Goal: Communication & Community: Answer question/provide support

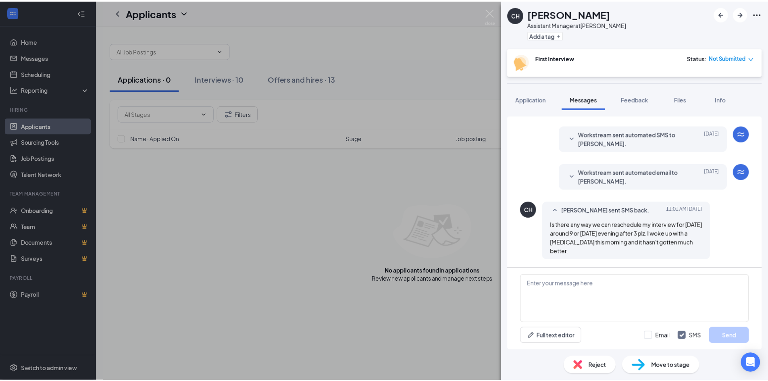
scroll to position [321, 0]
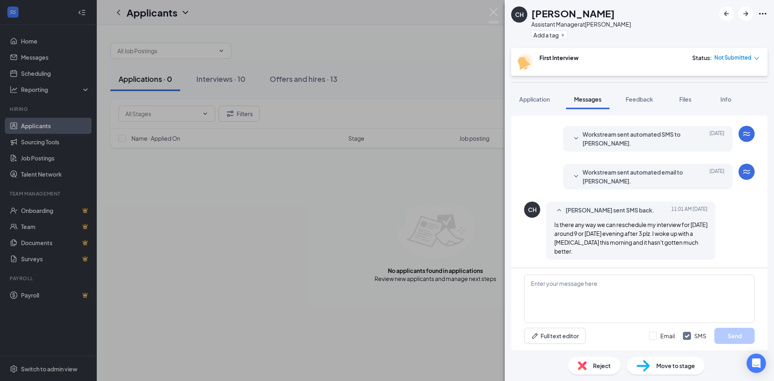
click at [373, 225] on div "CH [PERSON_NAME] Assistant Manager at [PERSON_NAME] Add a tag First Interview S…" at bounding box center [387, 190] width 774 height 381
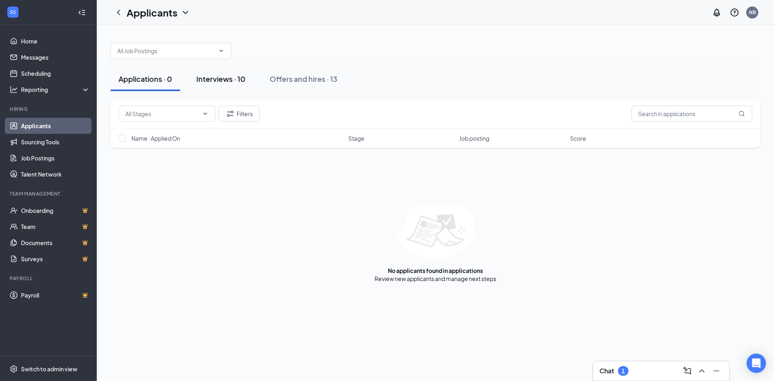
click at [229, 81] on div "Interviews · 10" at bounding box center [220, 79] width 49 height 10
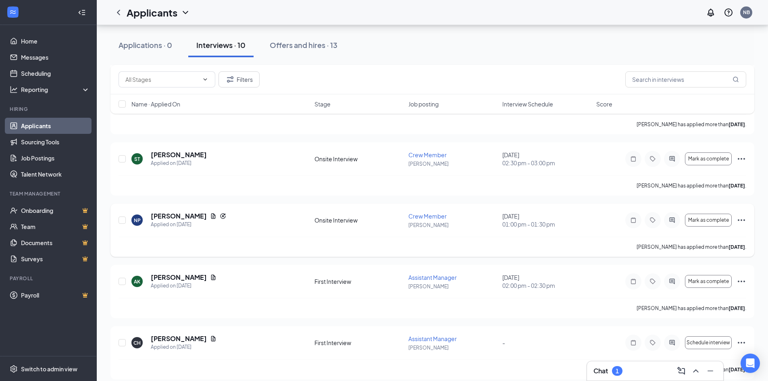
scroll to position [390, 0]
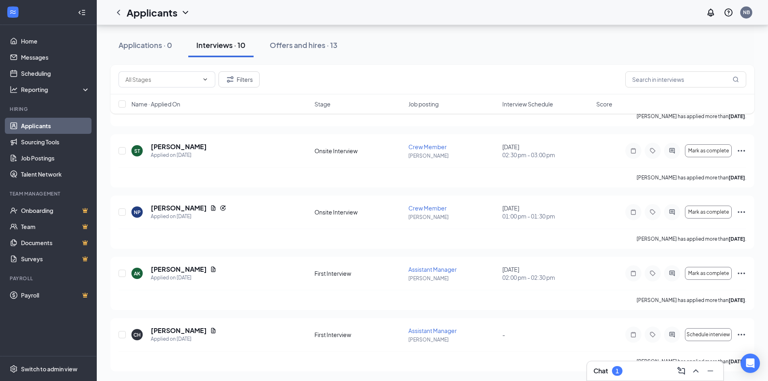
click at [619, 369] on div "1" at bounding box center [617, 371] width 3 height 7
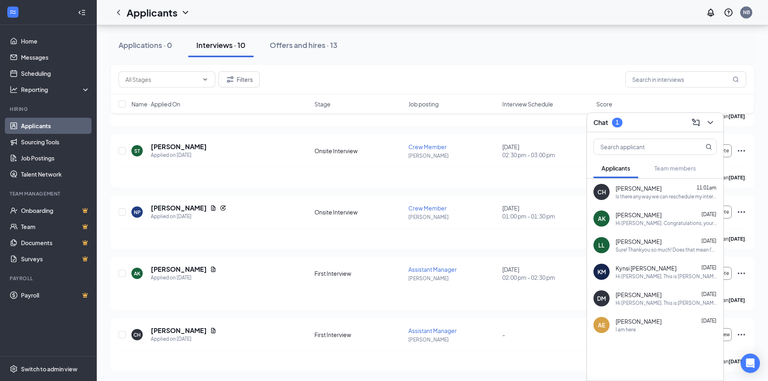
click at [634, 195] on div "Is there any way we can reschedule my interview for [DATE] around 9 or [DATE] e…" at bounding box center [666, 196] width 101 height 7
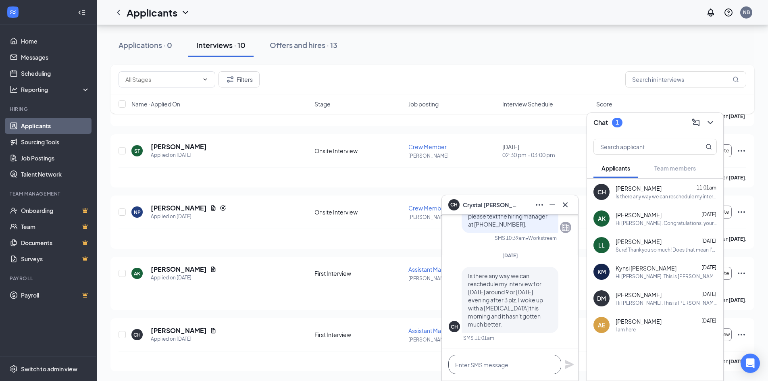
click at [490, 366] on textarea at bounding box center [504, 364] width 113 height 19
type textarea "i"
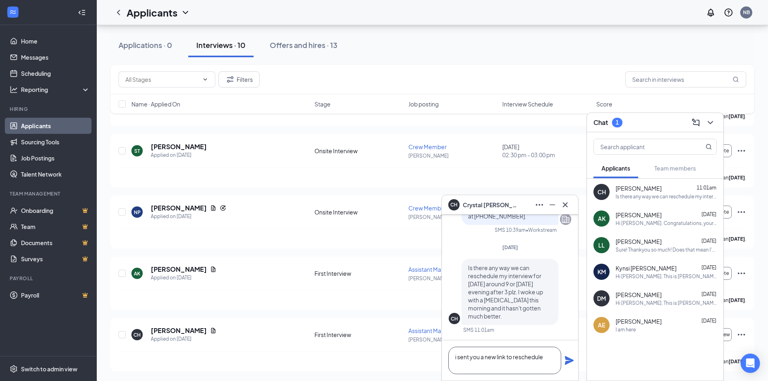
type textarea "i sent you a new link to reschedule"
drag, startPoint x: 569, startPoint y: 360, endPoint x: 556, endPoint y: 358, distance: 13.4
click at [569, 359] on icon "Plane" at bounding box center [569, 360] width 9 height 9
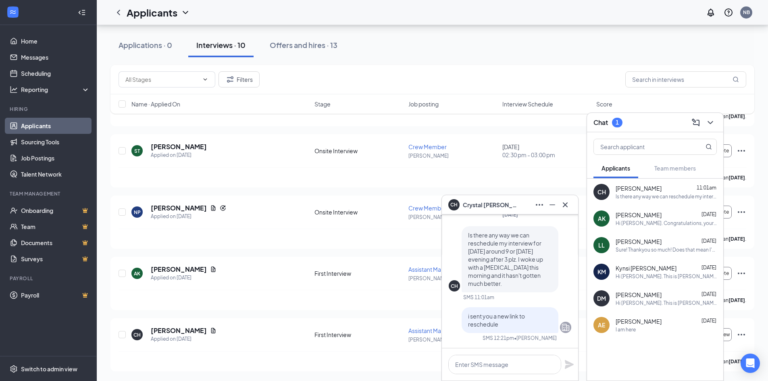
scroll to position [0, 0]
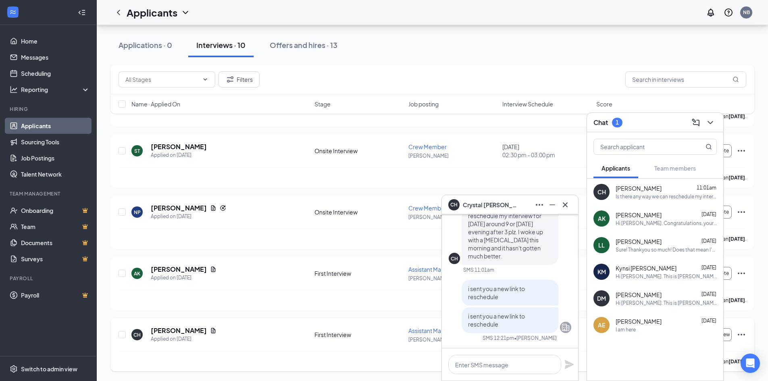
click at [335, 364] on div "[PERSON_NAME] has applied more than [DATE] ." at bounding box center [433, 361] width 628 height 20
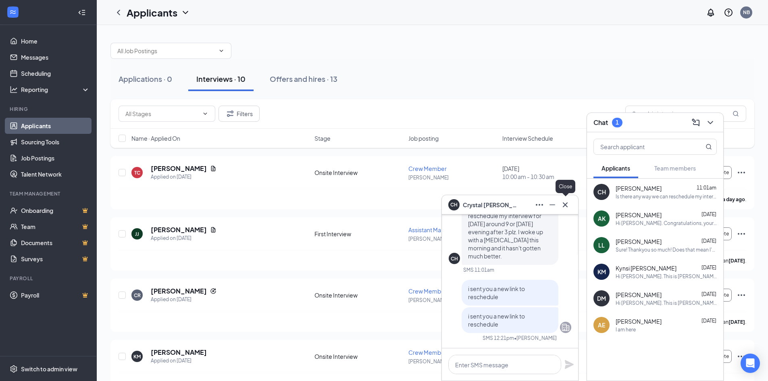
click at [565, 203] on icon "Cross" at bounding box center [566, 205] width 10 height 10
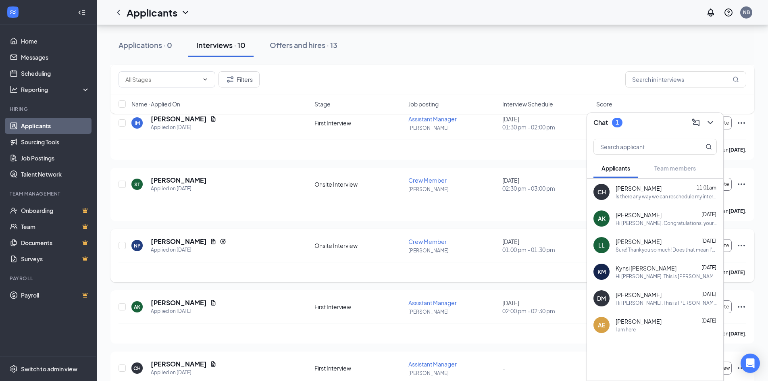
scroll to position [390, 0]
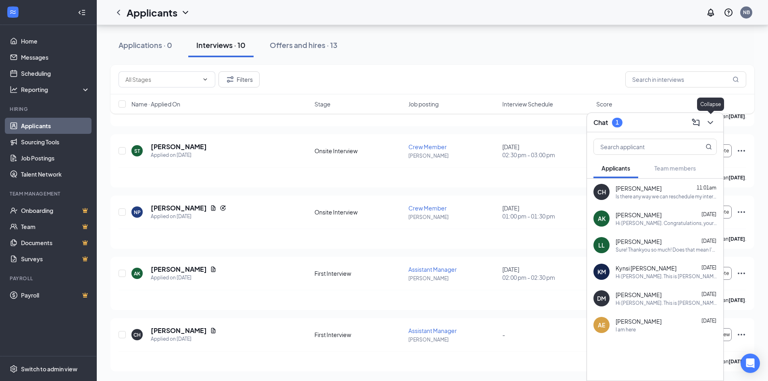
click at [714, 120] on icon "ChevronDown" at bounding box center [711, 123] width 10 height 10
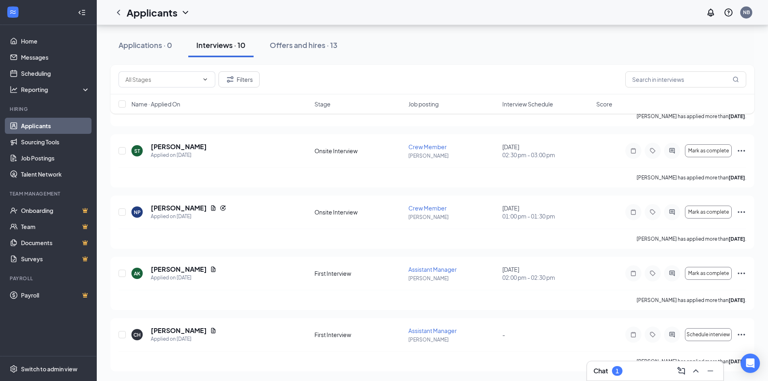
click at [619, 371] on div "1" at bounding box center [617, 371] width 3 height 7
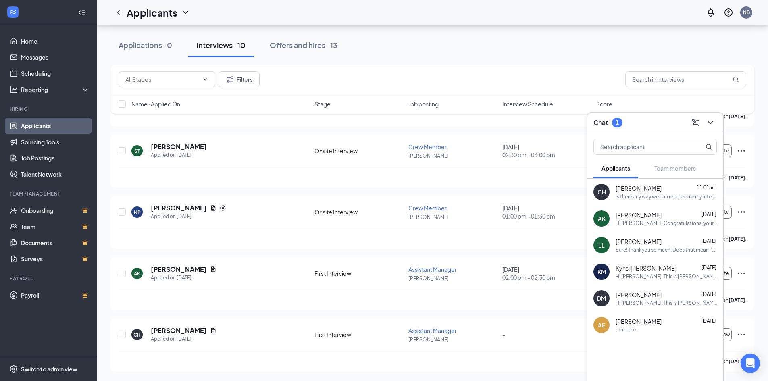
click at [652, 254] on div "LL [PERSON_NAME] [DATE] Sure! Thankyou so much! Does that mean I'm being hired …" at bounding box center [655, 245] width 136 height 27
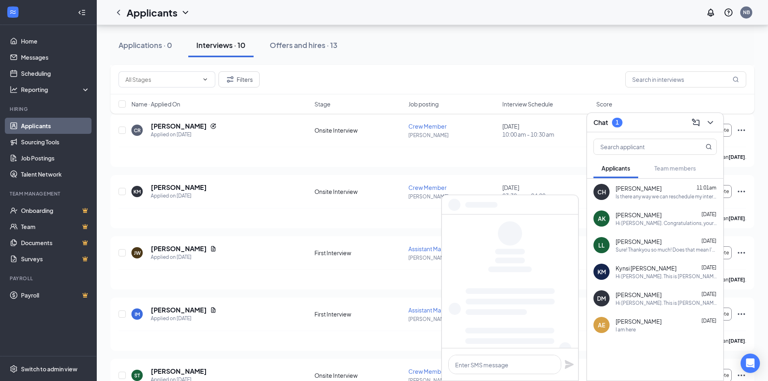
scroll to position [148, 0]
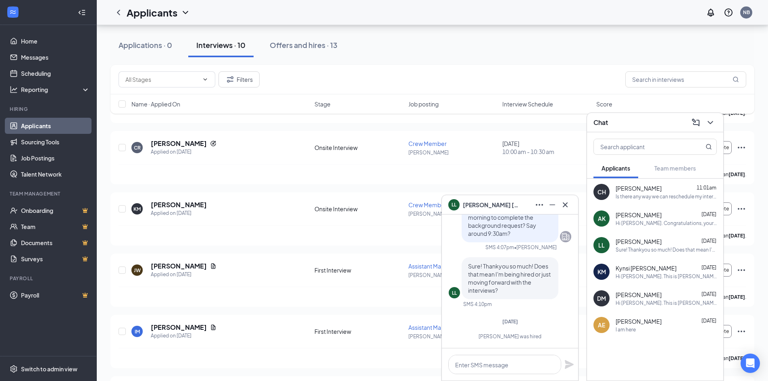
click at [634, 188] on span "[PERSON_NAME]" at bounding box center [639, 188] width 46 height 8
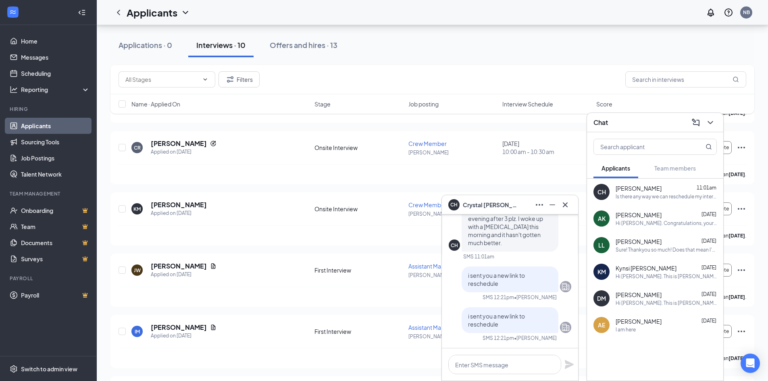
click at [637, 213] on span "[PERSON_NAME]" at bounding box center [639, 215] width 46 height 8
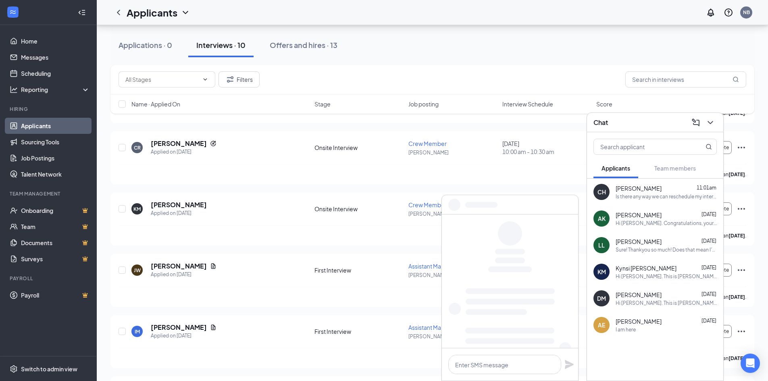
click at [636, 239] on span "[PERSON_NAME]" at bounding box center [639, 242] width 46 height 8
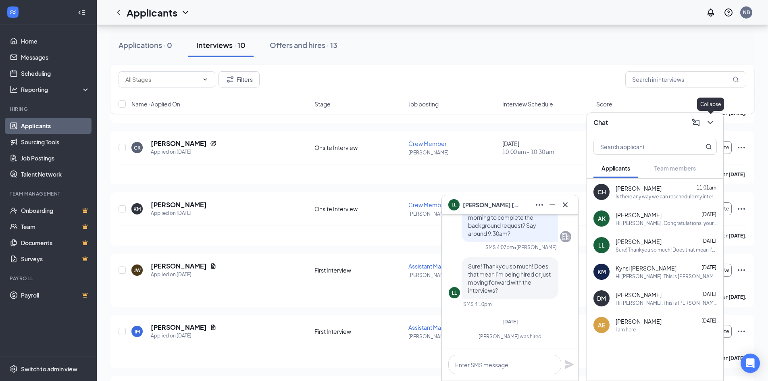
click at [711, 124] on icon "ChevronDown" at bounding box center [710, 122] width 5 height 3
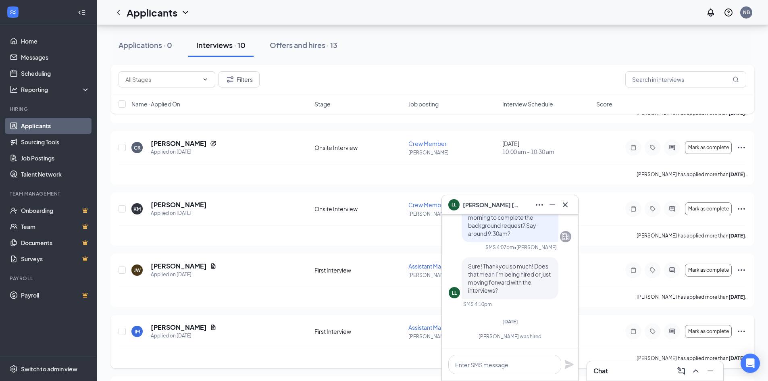
click at [361, 362] on div "[PERSON_NAME] has applied more than [DATE] ." at bounding box center [433, 358] width 628 height 20
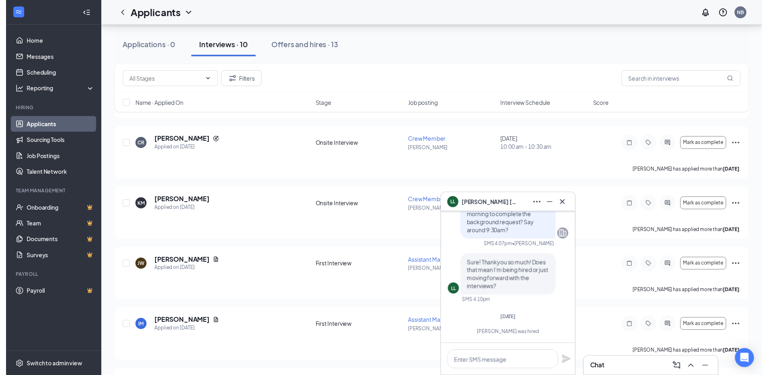
scroll to position [390, 0]
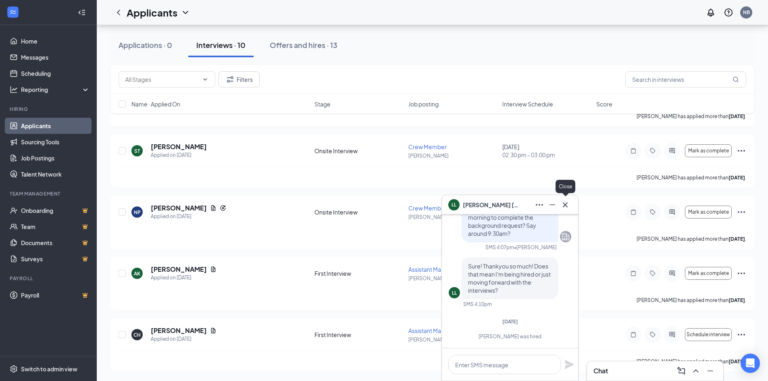
click at [565, 204] on icon "Cross" at bounding box center [566, 205] width 10 height 10
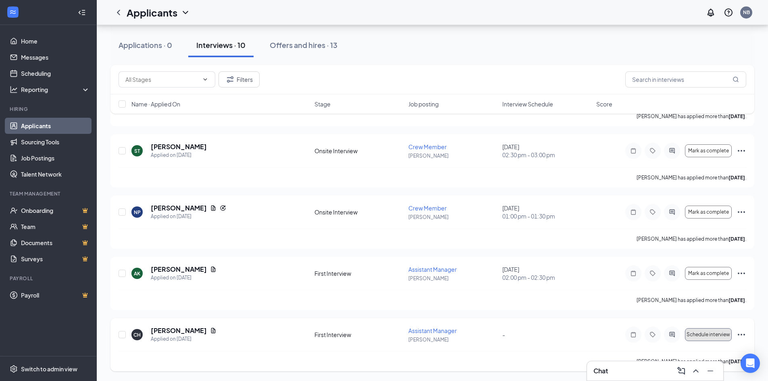
click at [705, 332] on span "Schedule interview" at bounding box center [709, 335] width 44 height 6
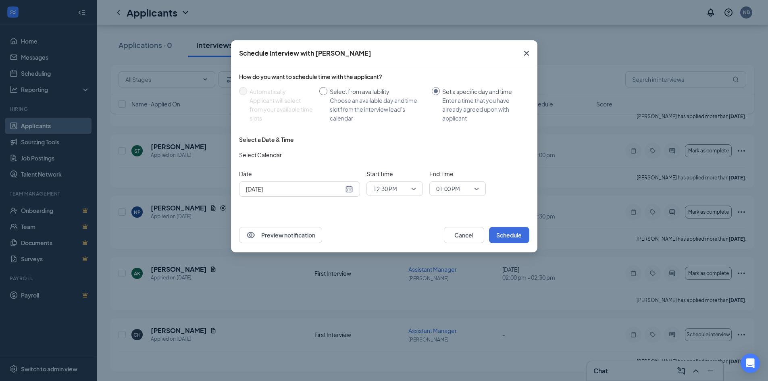
click at [323, 89] on input "Select from availability Choose an available day and time slot from the intervi…" at bounding box center [323, 91] width 8 height 8
radio input "true"
radio input "false"
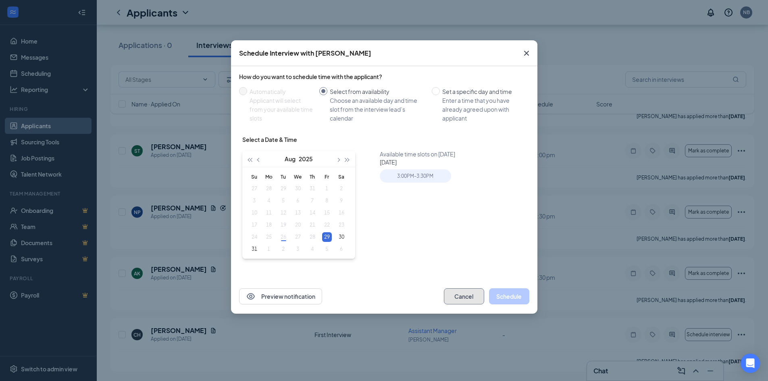
click at [461, 295] on button "Cancel" at bounding box center [464, 296] width 40 height 16
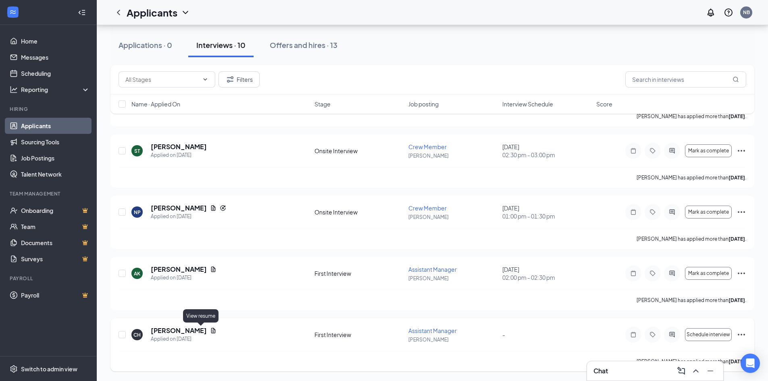
click at [210, 331] on icon "Document" at bounding box center [213, 330] width 6 height 6
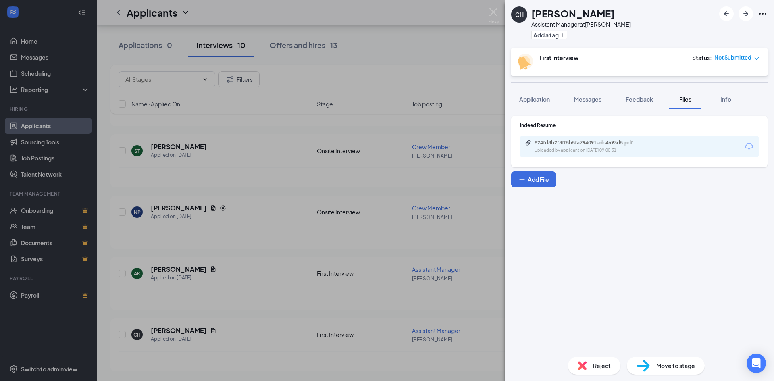
click at [755, 57] on icon "down" at bounding box center [756, 58] width 5 height 3
click at [730, 81] on span "Assign Time" at bounding box center [723, 81] width 31 height 9
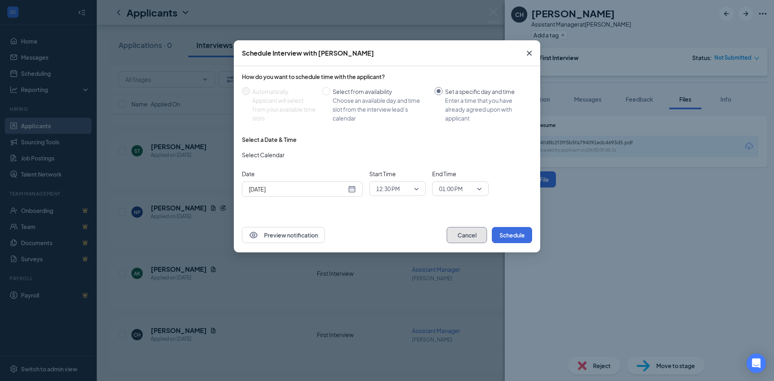
click at [465, 240] on button "Cancel" at bounding box center [467, 235] width 40 height 16
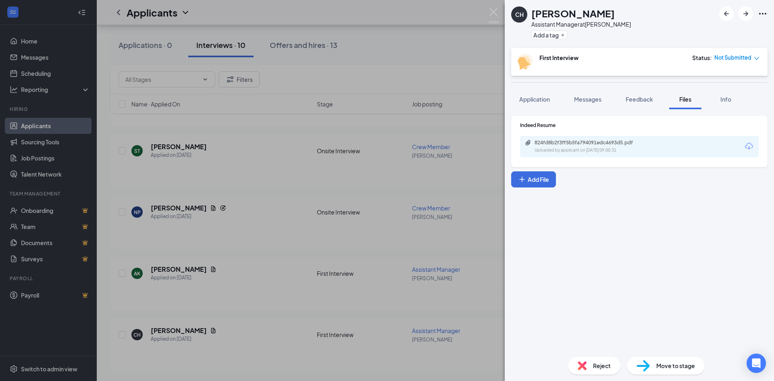
click at [618, 240] on div "Indeed Resume 824fd8b2f3ff5b5fa794091edc4693d5.pdf Uploaded by applicant on [DA…" at bounding box center [639, 229] width 269 height 241
click at [538, 100] on span "Application" at bounding box center [534, 99] width 31 height 7
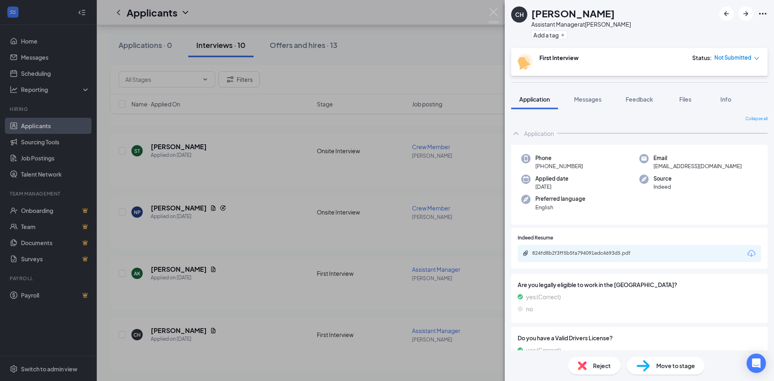
click at [677, 366] on span "Move to stage" at bounding box center [676, 365] width 39 height 9
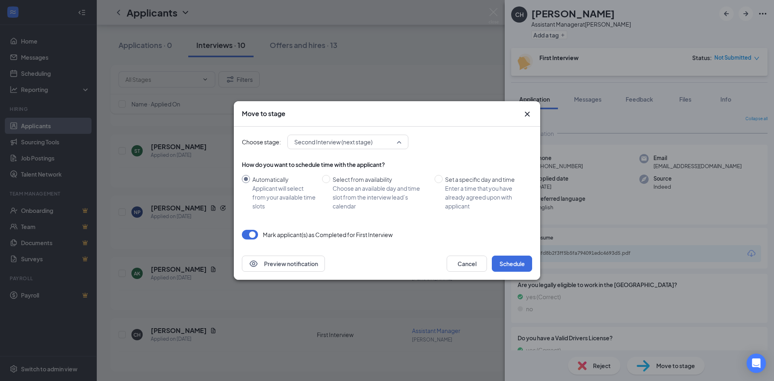
click at [384, 143] on span "Second Interview (next stage)" at bounding box center [344, 142] width 100 height 12
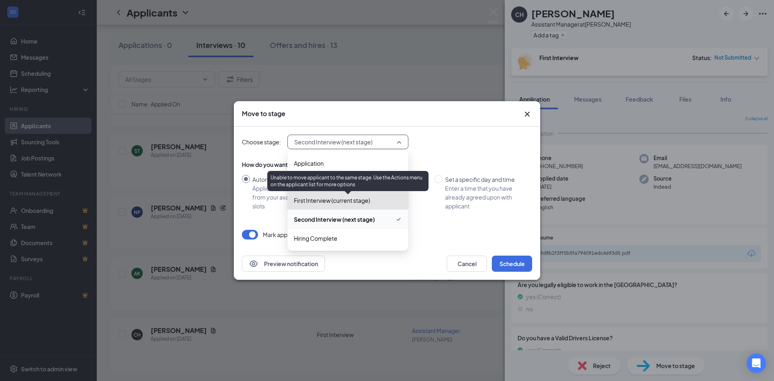
click at [334, 204] on span "First Interview (current stage)" at bounding box center [332, 200] width 76 height 9
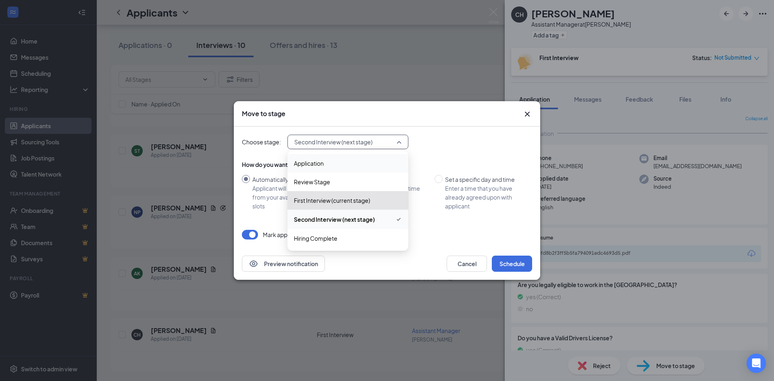
click at [383, 161] on span "Application" at bounding box center [348, 163] width 108 height 9
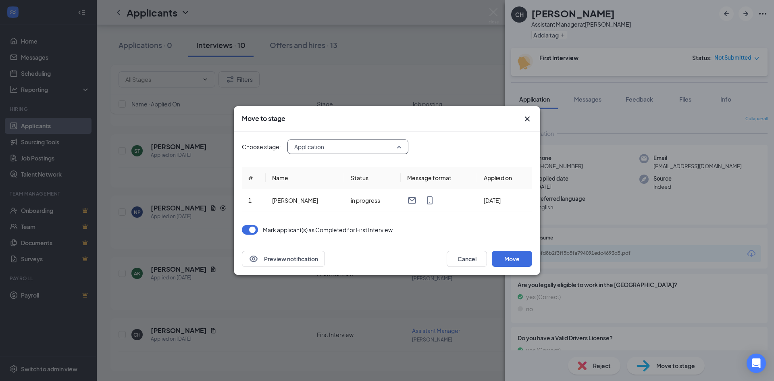
click at [362, 152] on span "Application" at bounding box center [344, 147] width 100 height 12
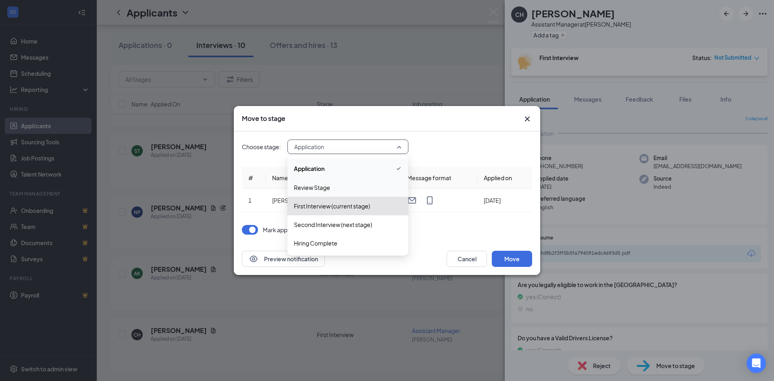
click at [335, 189] on span "Review Stage" at bounding box center [348, 187] width 108 height 9
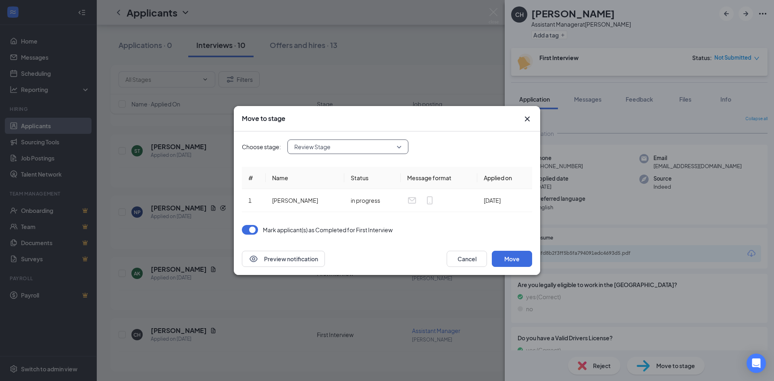
click at [250, 230] on button "button" at bounding box center [250, 230] width 16 height 10
click at [401, 148] on span "Review Stage" at bounding box center [347, 147] width 107 height 12
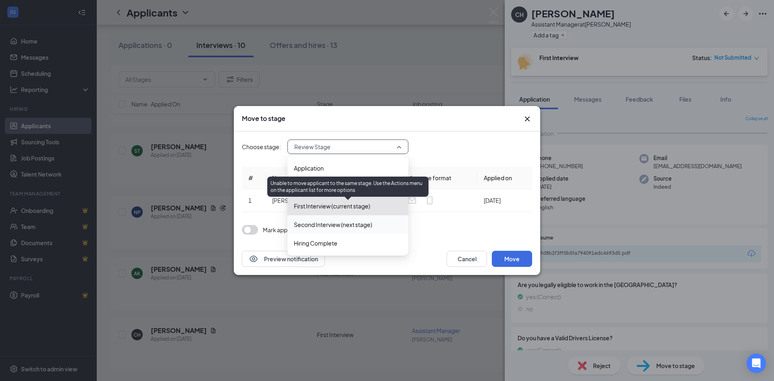
click at [318, 207] on span "First Interview (current stage)" at bounding box center [332, 206] width 76 height 9
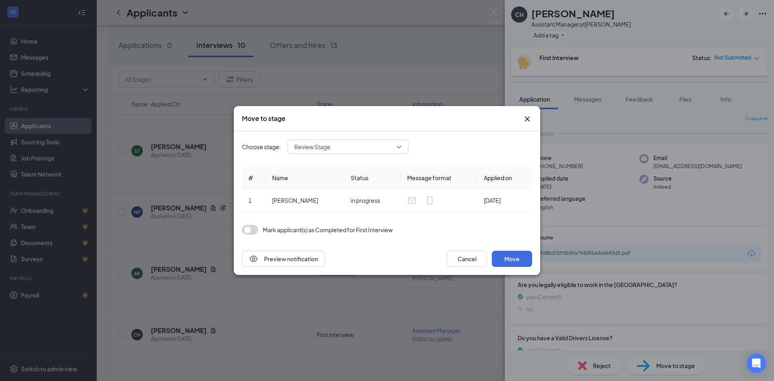
click at [460, 221] on div "Choose stage: Review Stage 3951077 3951078 3951079 Application Review Stage Fir…" at bounding box center [387, 186] width 290 height 111
click at [464, 261] on button "Cancel" at bounding box center [467, 259] width 40 height 16
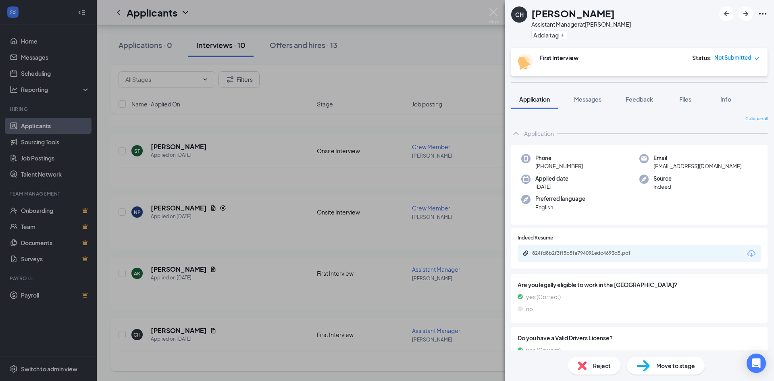
drag, startPoint x: 232, startPoint y: 361, endPoint x: 271, endPoint y: 350, distance: 40.1
click at [234, 360] on div "CH [PERSON_NAME] Assistant Manager at [PERSON_NAME] Add a tag First Interview S…" at bounding box center [387, 190] width 774 height 381
